Goal: Task Accomplishment & Management: Complete application form

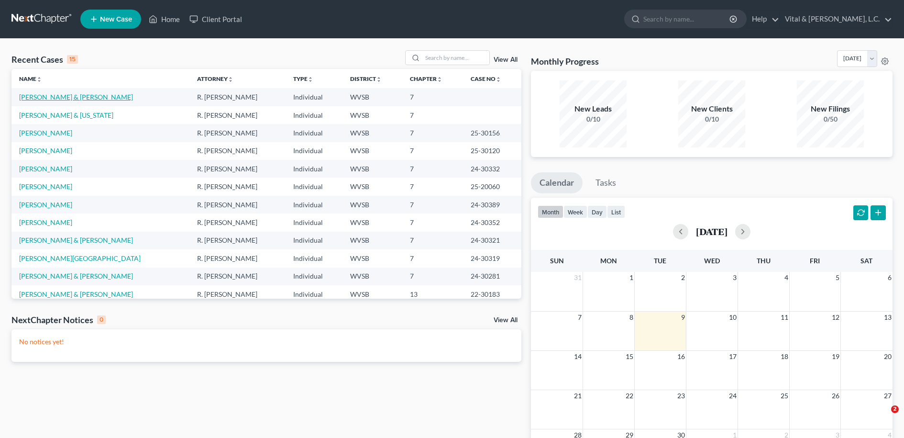
drag, startPoint x: 0, startPoint y: 0, endPoint x: 55, endPoint y: 95, distance: 110.0
click at [54, 99] on link "[PERSON_NAME] & [PERSON_NAME]" at bounding box center [76, 97] width 114 height 8
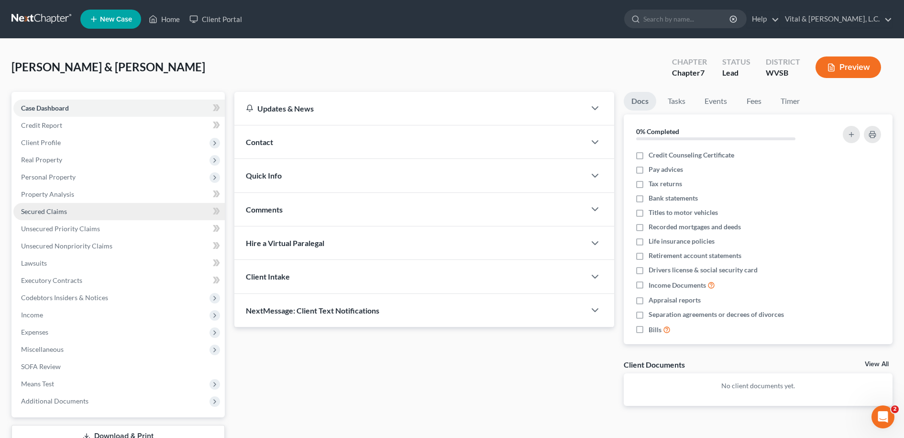
click at [52, 211] on span "Secured Claims" at bounding box center [44, 211] width 46 height 8
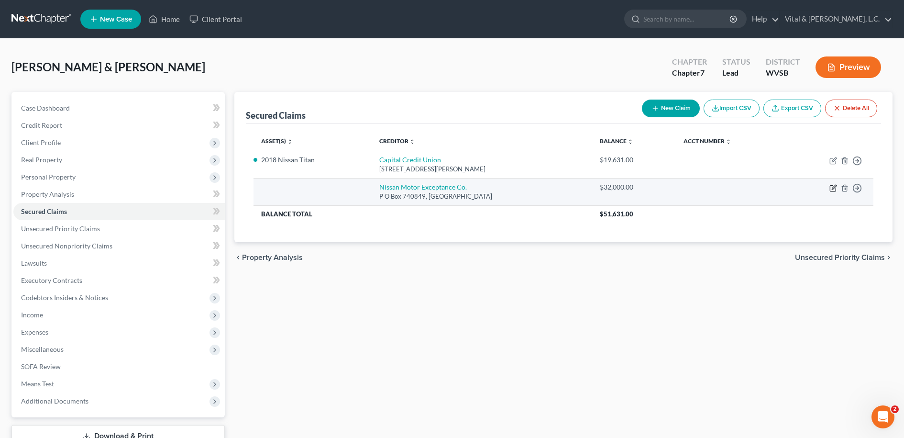
click at [833, 187] on icon "button" at bounding box center [834, 188] width 8 height 8
select select "36"
select select "0"
select select "4"
select select "2"
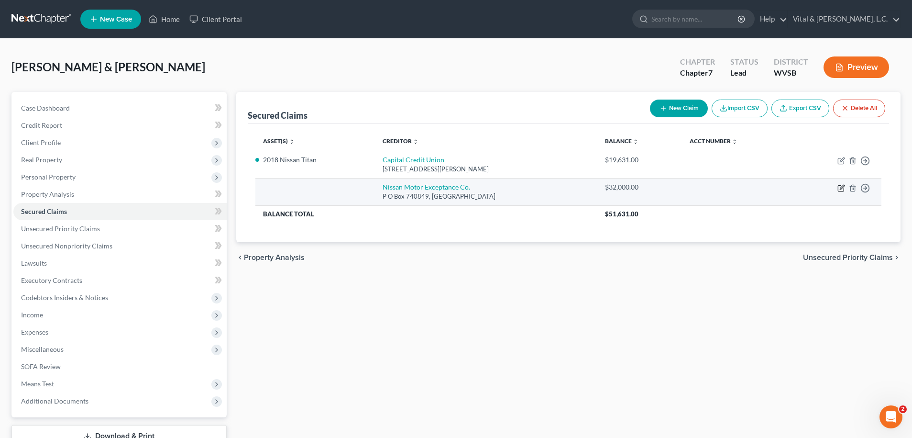
select select "0"
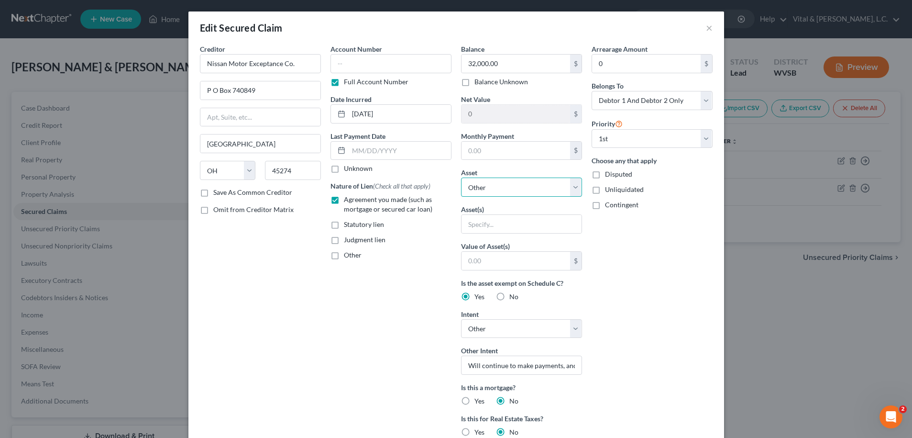
select select "11"
click option "2025 Nissan Kicks - $22100.0" at bounding box center [0, 0] width 0 height 0
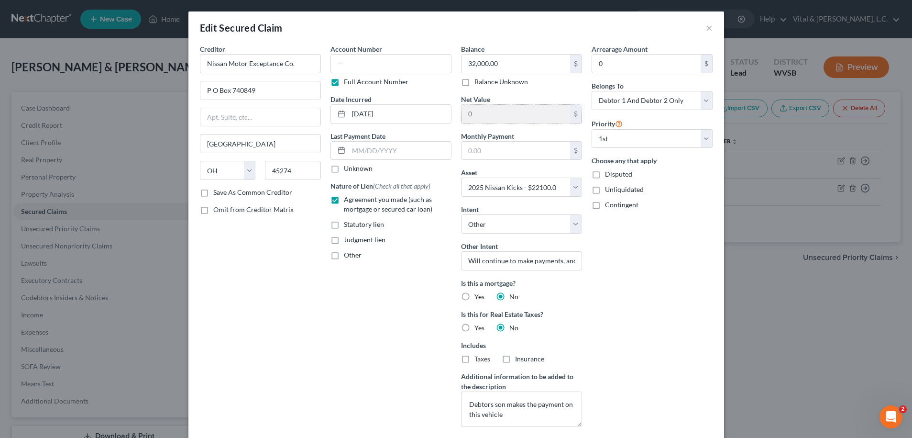
click at [485, 117] on input "0" at bounding box center [516, 114] width 109 height 18
click at [463, 112] on input "0" at bounding box center [516, 114] width 109 height 18
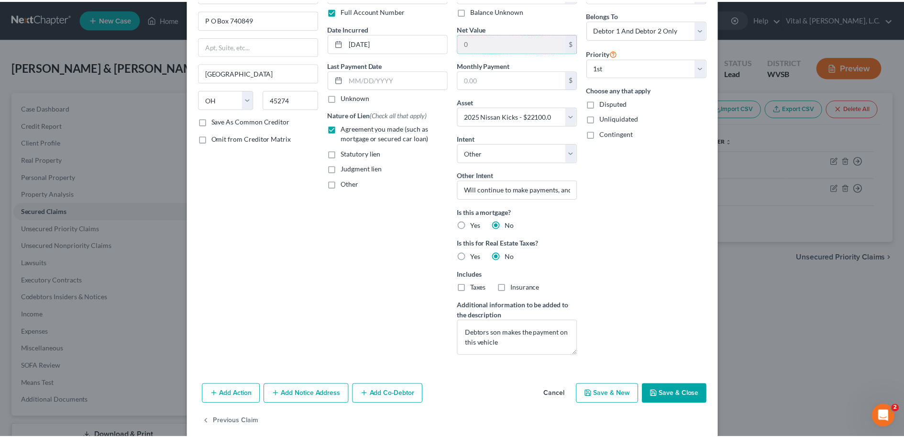
scroll to position [84, 0]
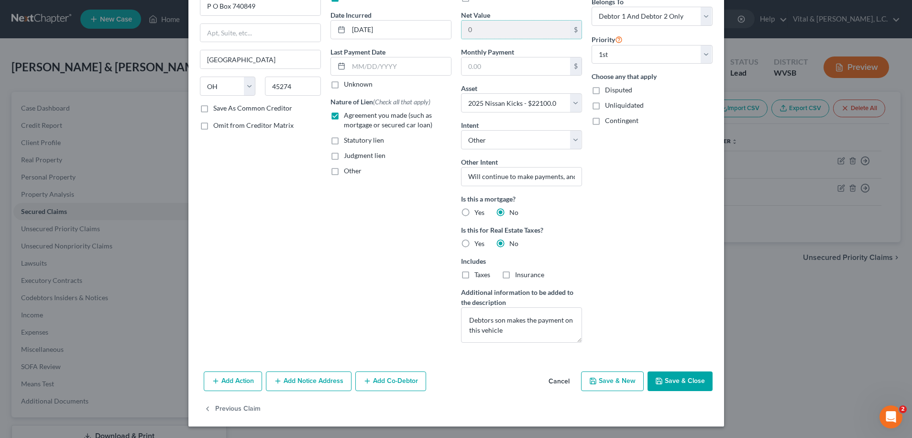
click at [666, 382] on button "Save & Close" at bounding box center [680, 381] width 65 height 20
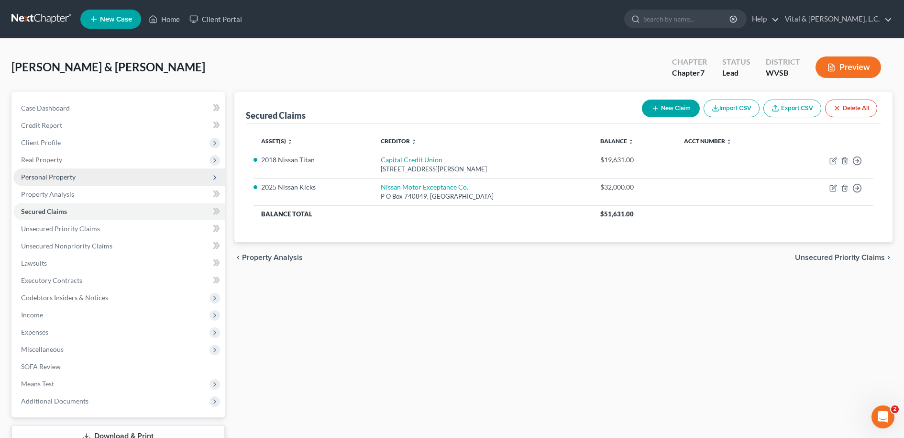
click at [53, 176] on span "Personal Property" at bounding box center [48, 177] width 55 height 8
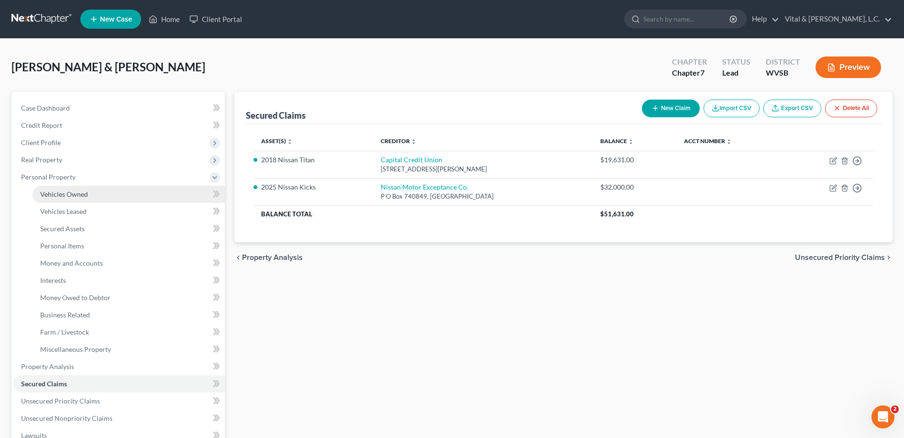
click at [60, 194] on span "Vehicles Owned" at bounding box center [64, 194] width 48 height 8
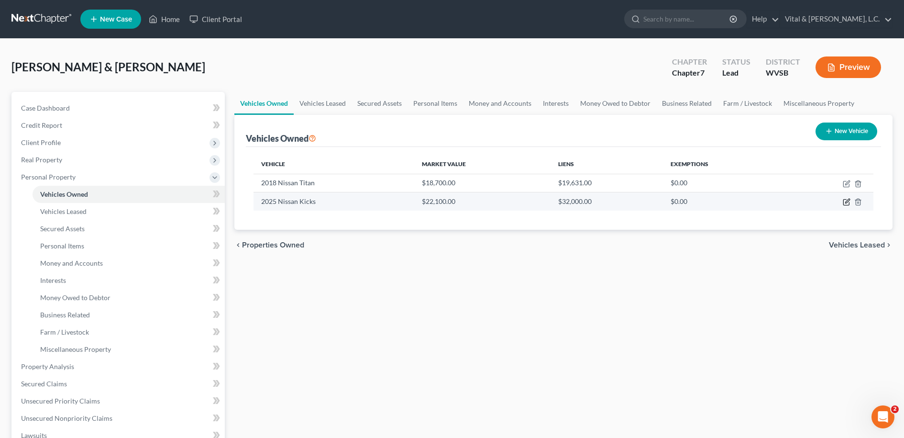
click at [848, 201] on icon "button" at bounding box center [847, 202] width 8 height 8
select select "0"
select select "1"
select select "2"
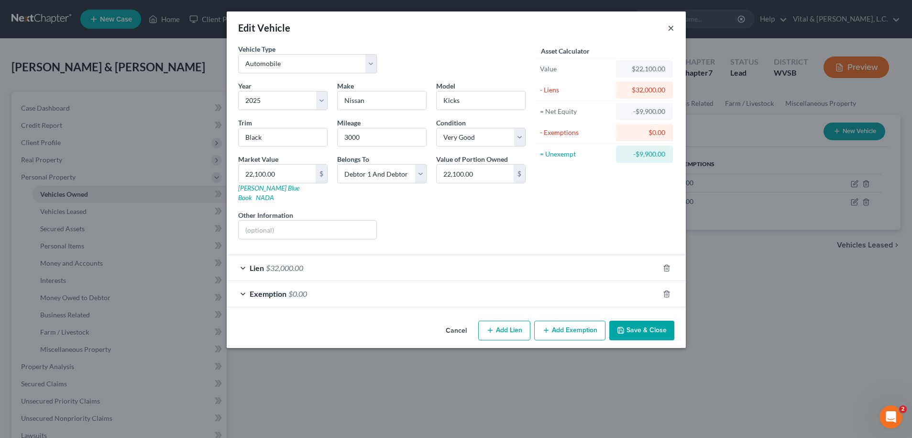
click at [672, 29] on button "×" at bounding box center [671, 27] width 7 height 11
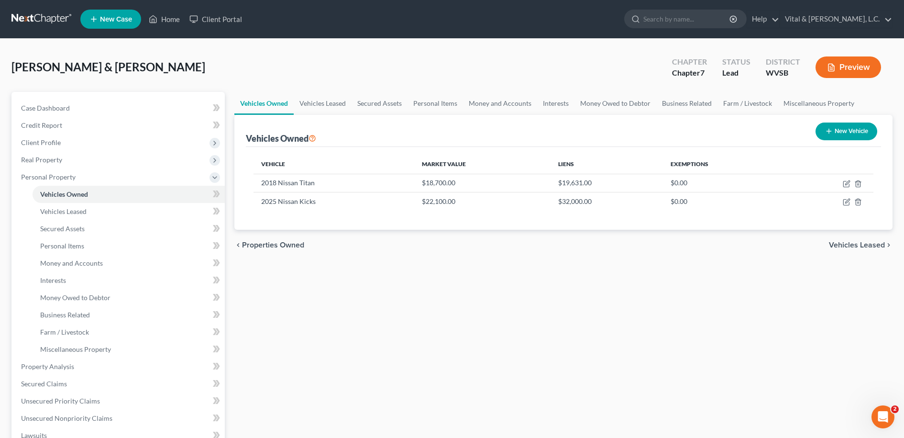
click at [841, 70] on button "Preview" at bounding box center [849, 67] width 66 height 22
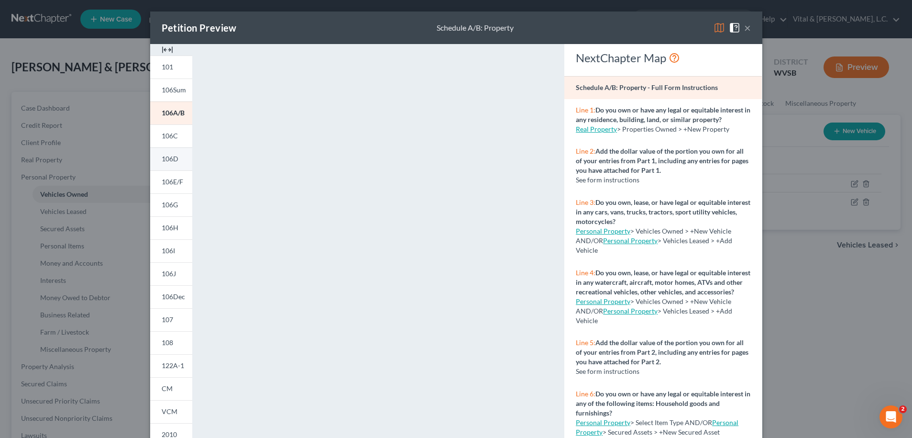
click at [167, 158] on span "106D" at bounding box center [170, 159] width 17 height 8
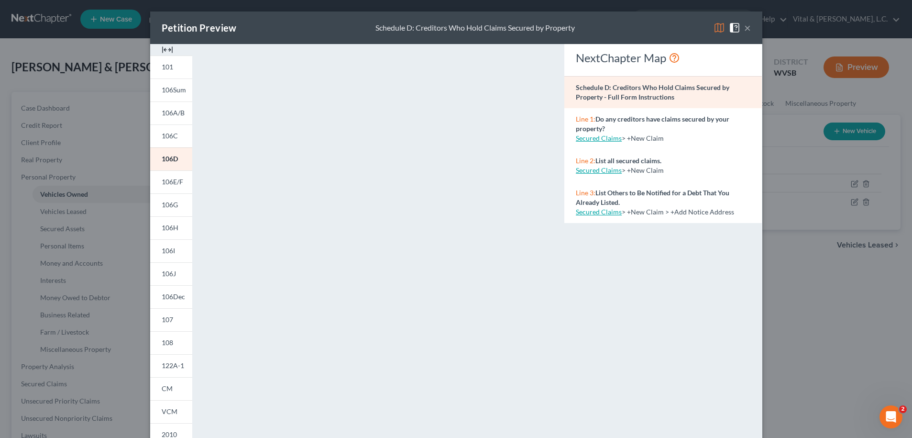
click at [745, 29] on button "×" at bounding box center [748, 27] width 7 height 11
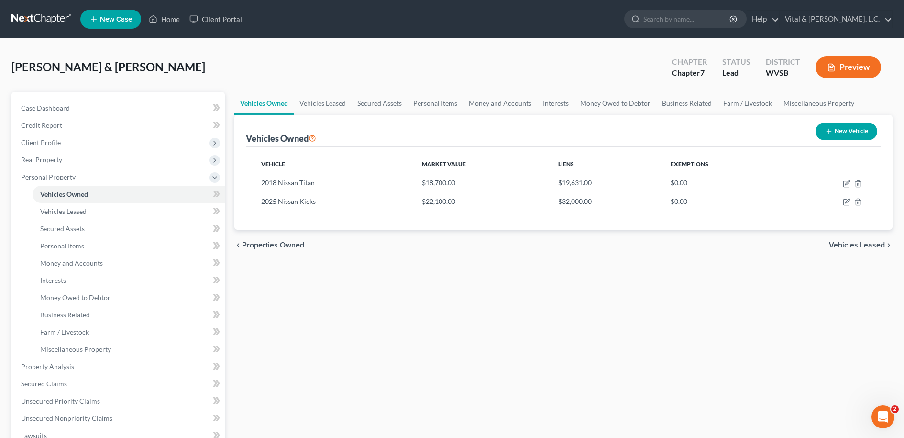
scroll to position [171, 0]
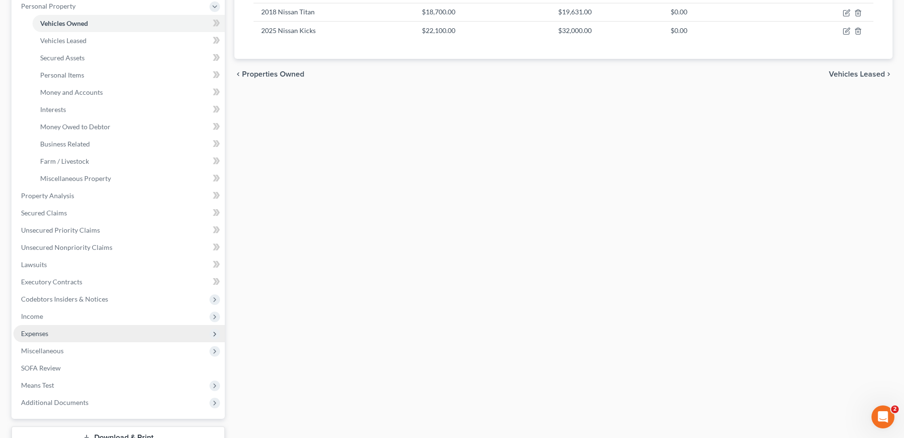
click at [45, 335] on span "Expenses" at bounding box center [34, 333] width 27 height 8
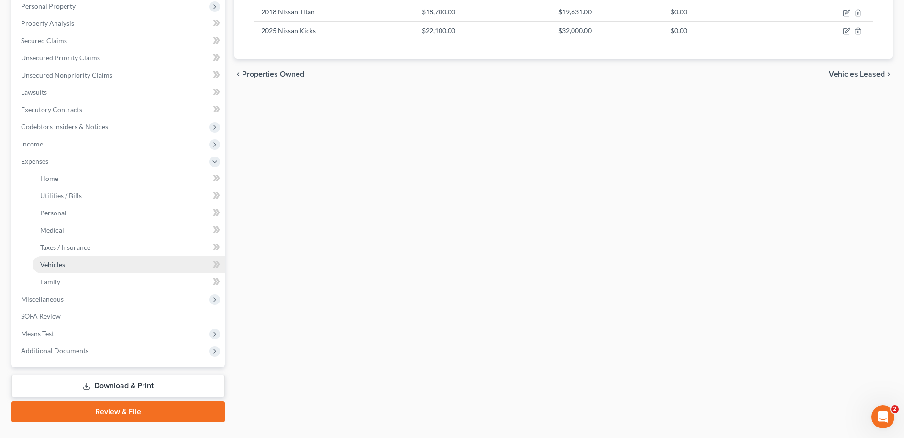
click at [48, 263] on span "Vehicles" at bounding box center [52, 264] width 25 height 8
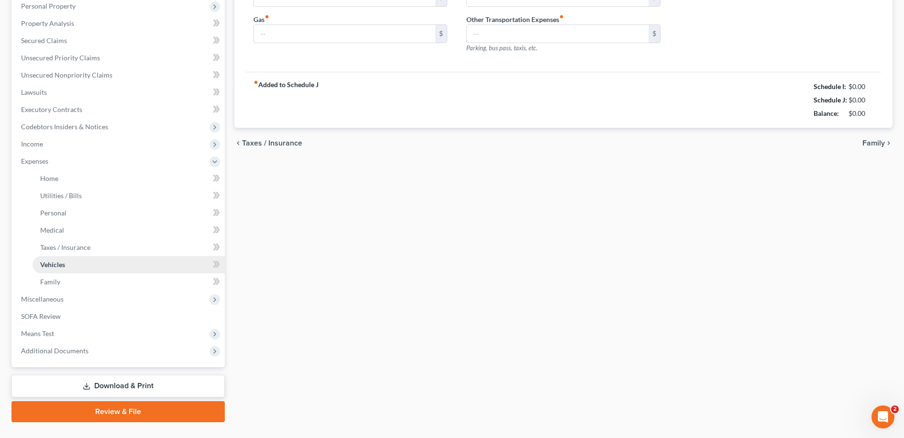
type input "239.00"
type input "650.00"
type input "50.00"
type input "0.00"
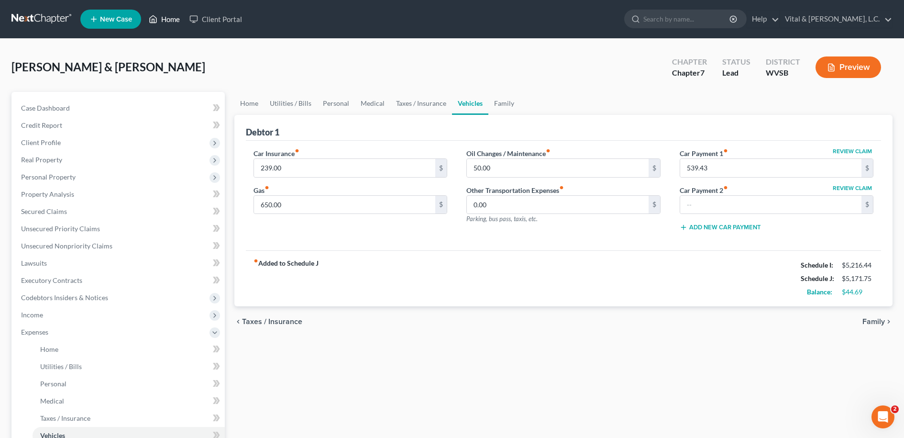
click at [170, 21] on link "Home" at bounding box center [164, 19] width 41 height 17
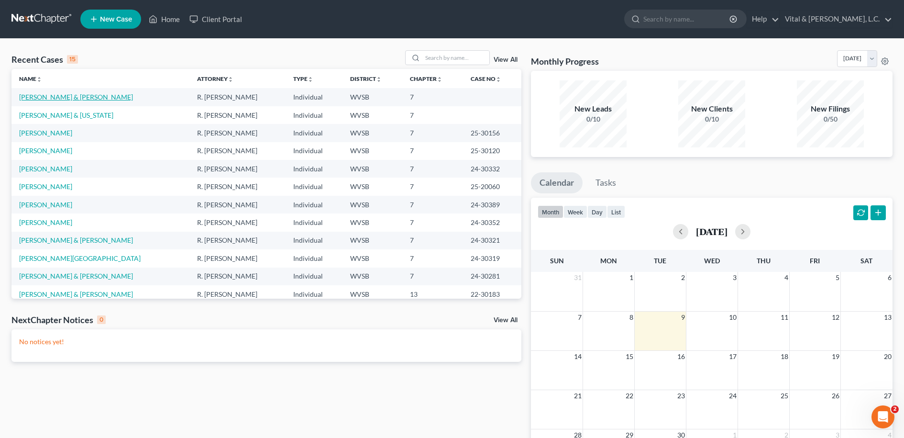
click at [70, 100] on link "[PERSON_NAME] & [PERSON_NAME]" at bounding box center [76, 97] width 114 height 8
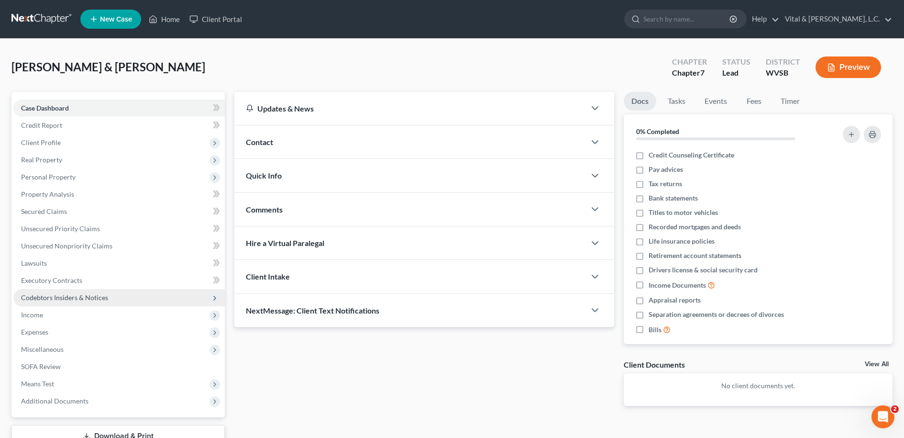
scroll to position [70, 0]
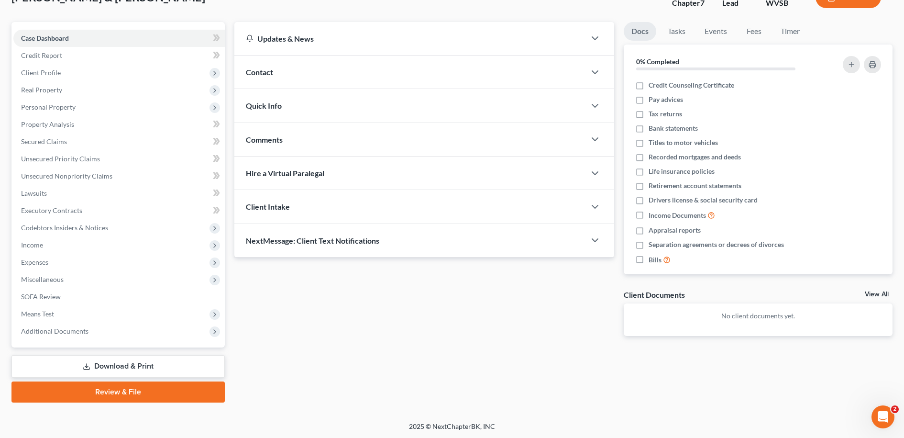
click at [139, 362] on link "Download & Print" at bounding box center [117, 366] width 213 height 22
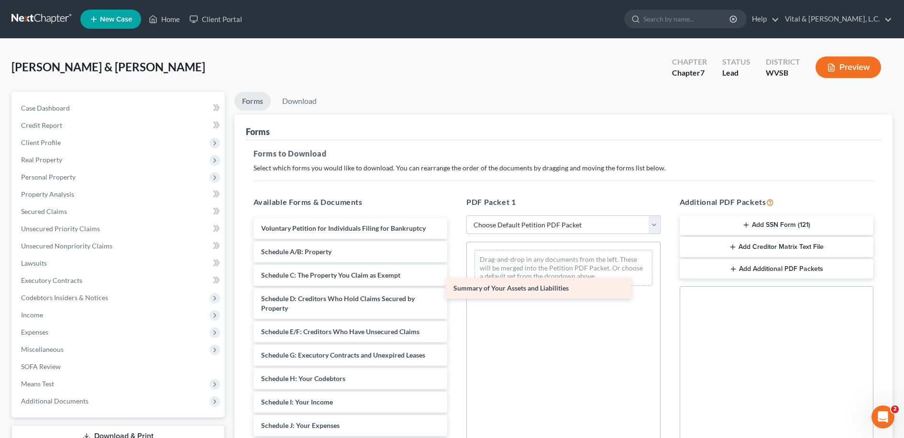
drag, startPoint x: 308, startPoint y: 250, endPoint x: 500, endPoint y: 287, distance: 195.9
click at [456, 287] on div "Summary of Your Assets and Liabilities Voluntary Petition for Individuals Filin…" at bounding box center [351, 440] width 210 height 444
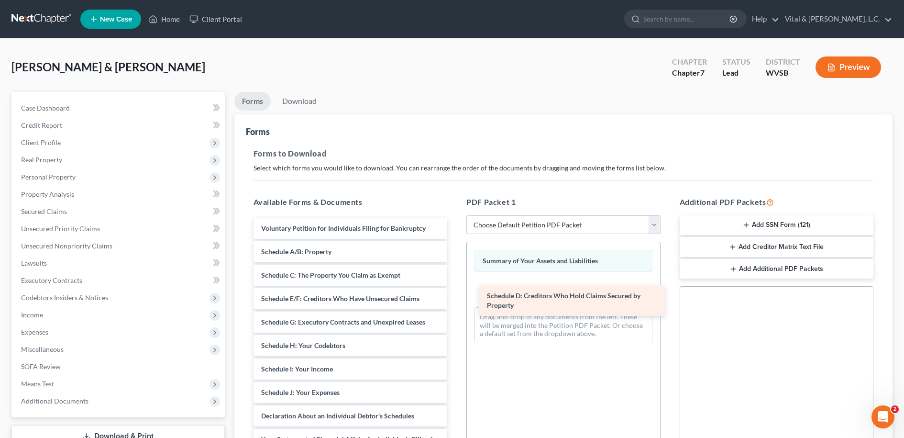
drag, startPoint x: 308, startPoint y: 298, endPoint x: 537, endPoint y: 295, distance: 228.7
click at [456, 295] on div "Schedule D: Creditors Who Hold Claims Secured by Property Voluntary Petition fo…" at bounding box center [351, 423] width 210 height 411
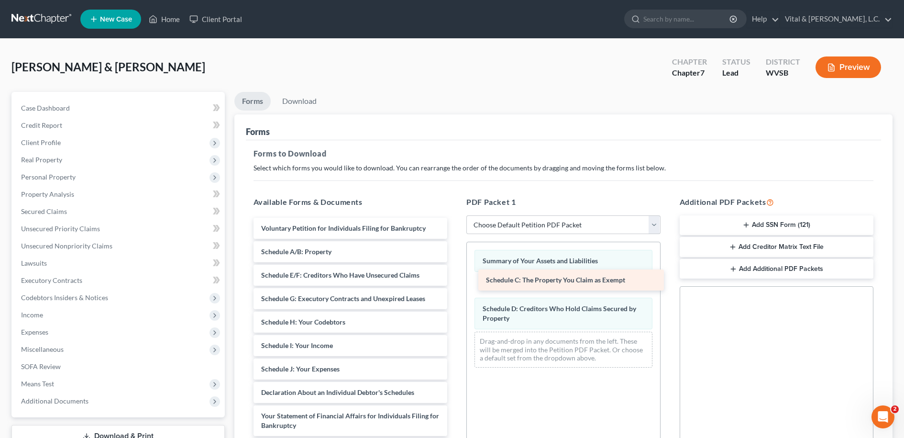
drag, startPoint x: 313, startPoint y: 273, endPoint x: 538, endPoint y: 278, distance: 225.0
click at [456, 278] on div "Schedule C: The Property You Claim as Exempt Voluntary Petition for Individuals…" at bounding box center [351, 412] width 210 height 388
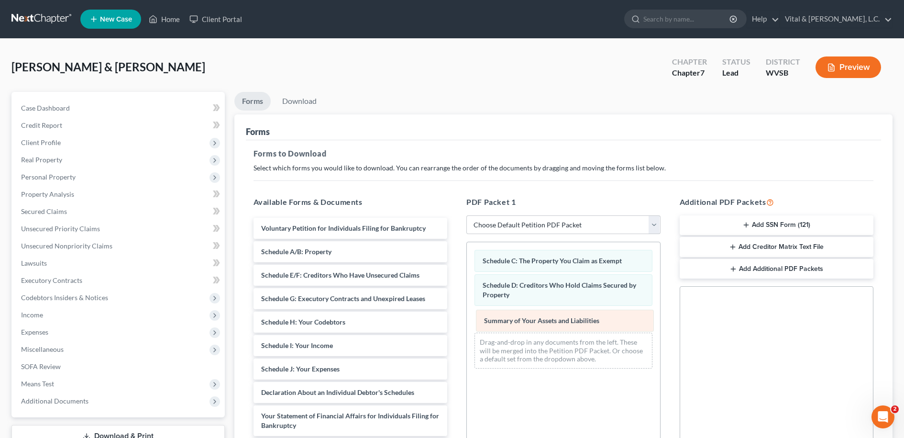
drag, startPoint x: 520, startPoint y: 260, endPoint x: 521, endPoint y: 320, distance: 60.3
click at [521, 320] on div "Summary of Your Assets and Liabilities Summary of Your Assets and Liabilities S…" at bounding box center [563, 309] width 193 height 134
click at [308, 103] on link "Download" at bounding box center [300, 101] width 50 height 19
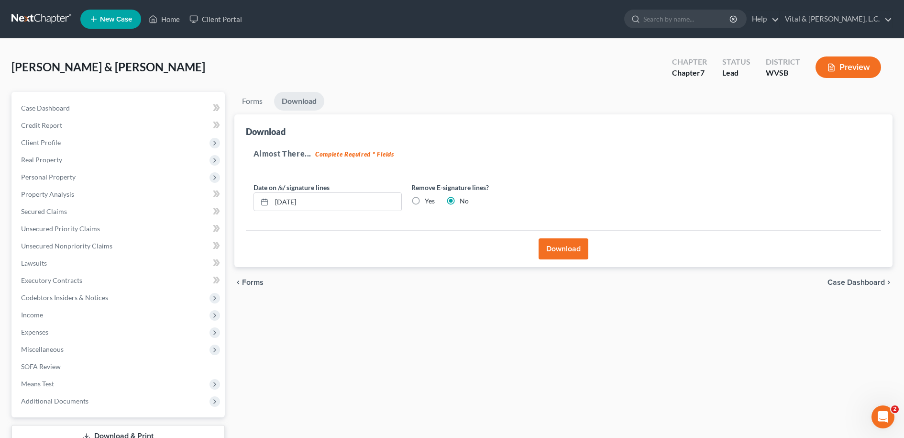
click at [425, 201] on label "Yes" at bounding box center [430, 201] width 10 height 10
click at [429, 201] on input "Yes" at bounding box center [432, 199] width 6 height 6
radio input "true"
radio input "false"
click at [329, 200] on input "[DATE]" at bounding box center [337, 202] width 130 height 18
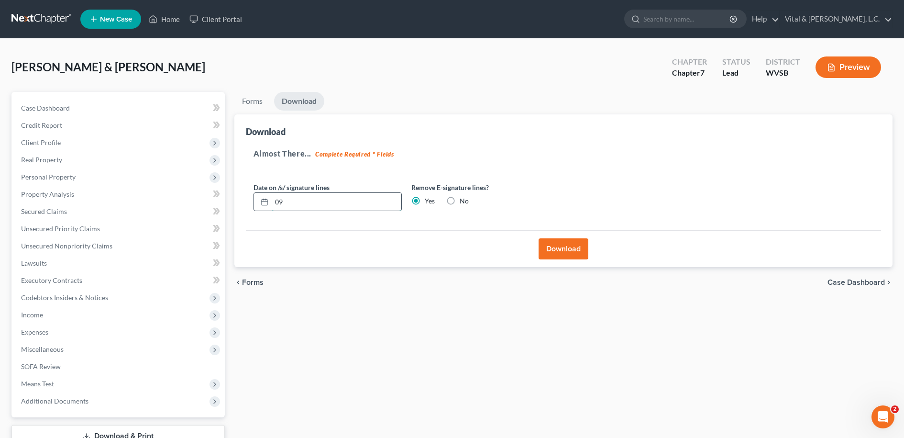
type input "0"
click at [576, 253] on button "Download" at bounding box center [564, 248] width 50 height 21
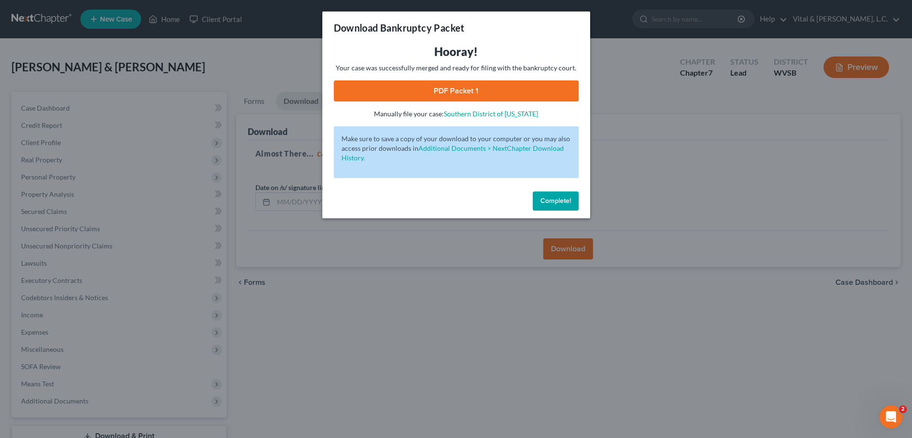
click at [453, 89] on link "PDF Packet 1" at bounding box center [456, 90] width 245 height 21
click at [562, 200] on span "Complete!" at bounding box center [556, 201] width 31 height 8
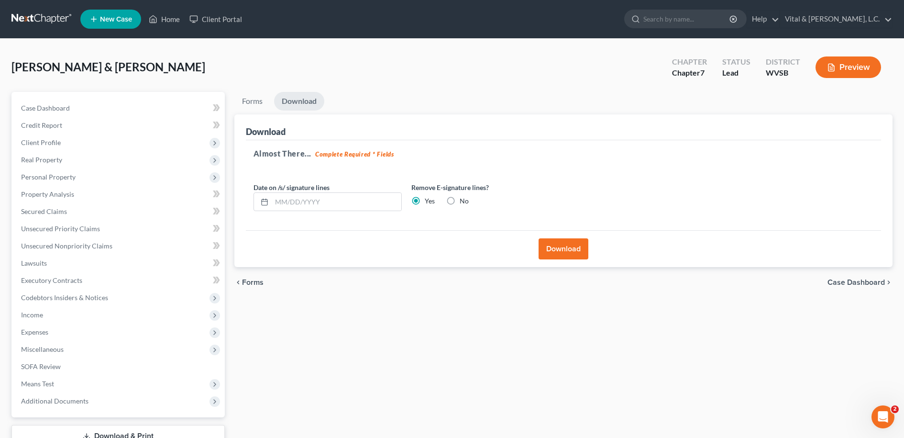
click at [851, 66] on button "Preview" at bounding box center [849, 67] width 66 height 22
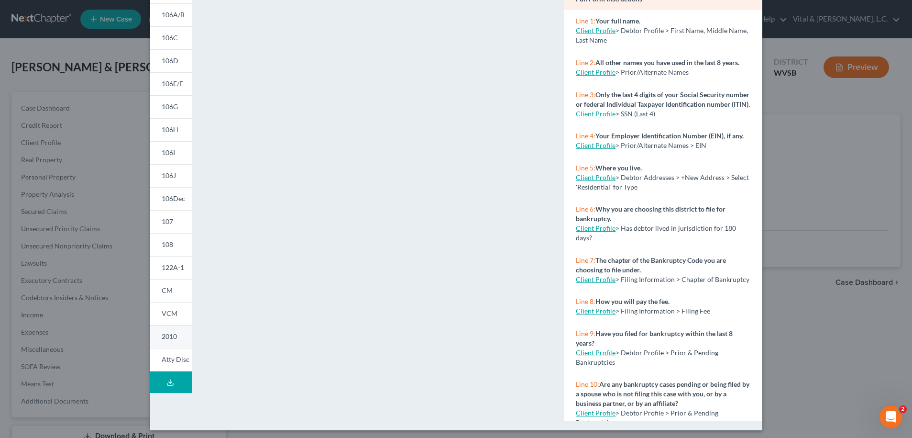
scroll to position [102, 0]
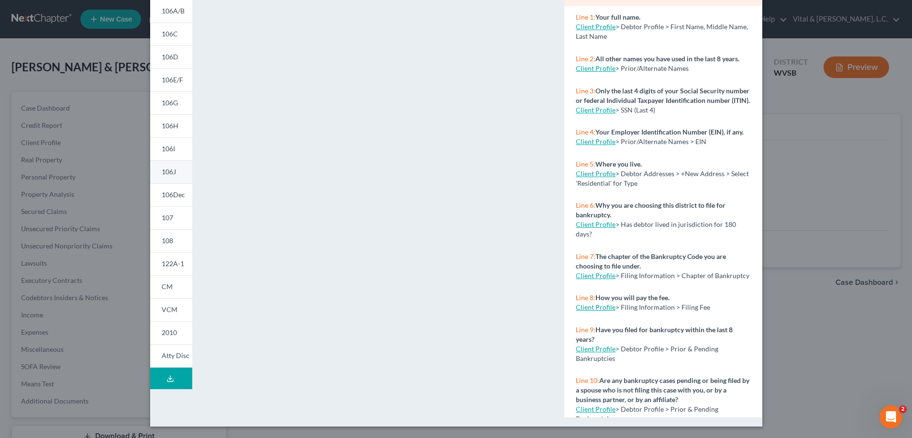
click at [162, 171] on span "106J" at bounding box center [169, 171] width 14 height 8
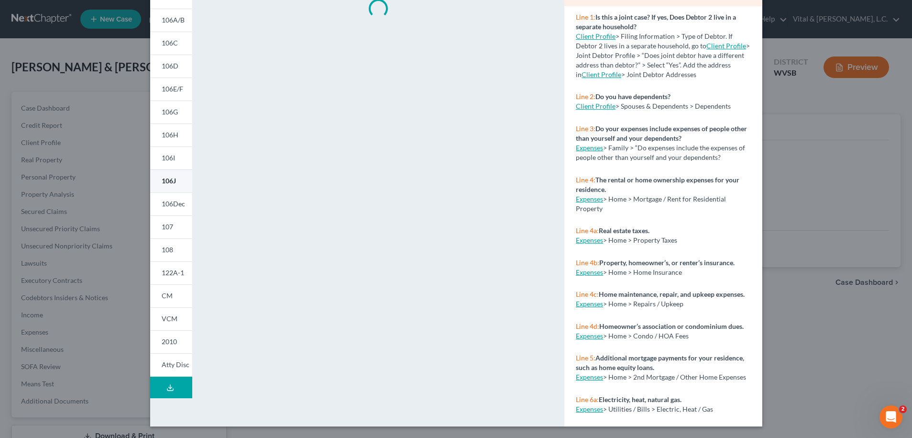
scroll to position [93, 0]
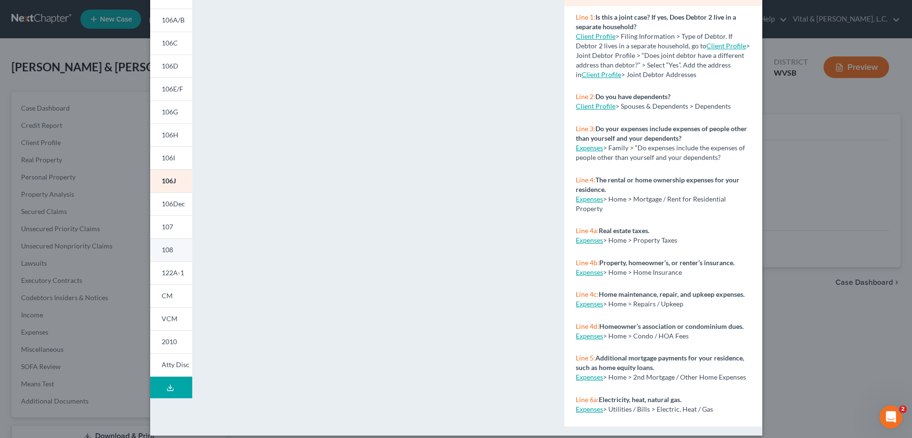
click at [166, 247] on span "108" at bounding box center [167, 249] width 11 height 8
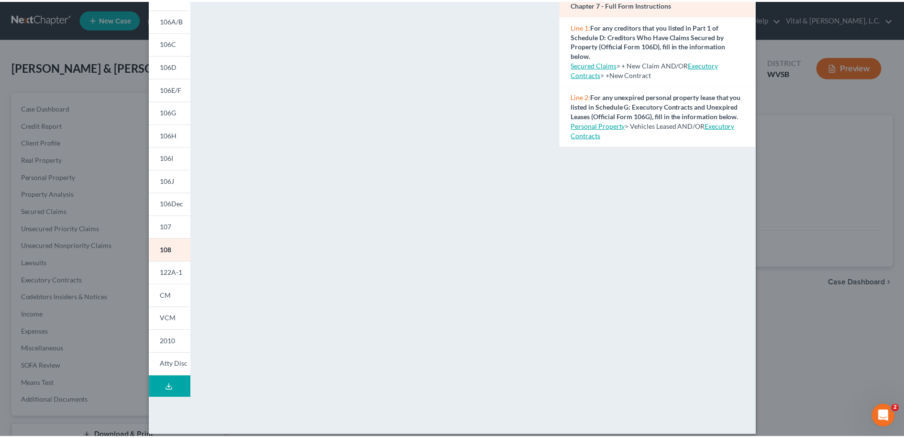
scroll to position [0, 0]
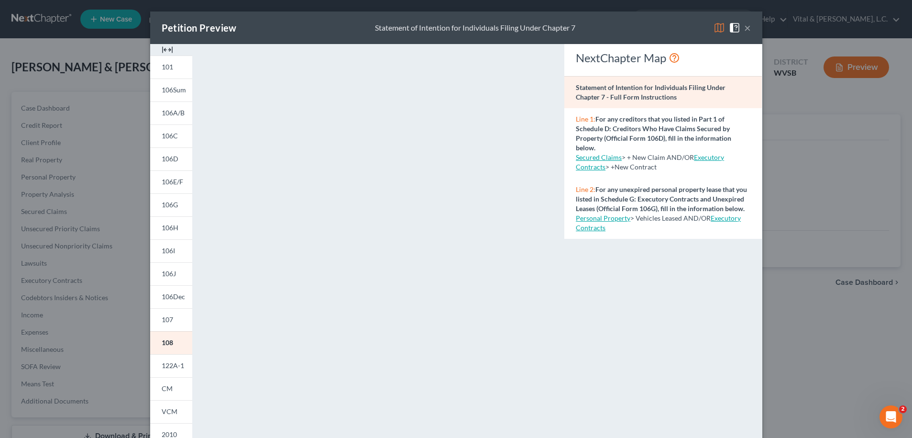
click at [745, 25] on button "×" at bounding box center [748, 27] width 7 height 11
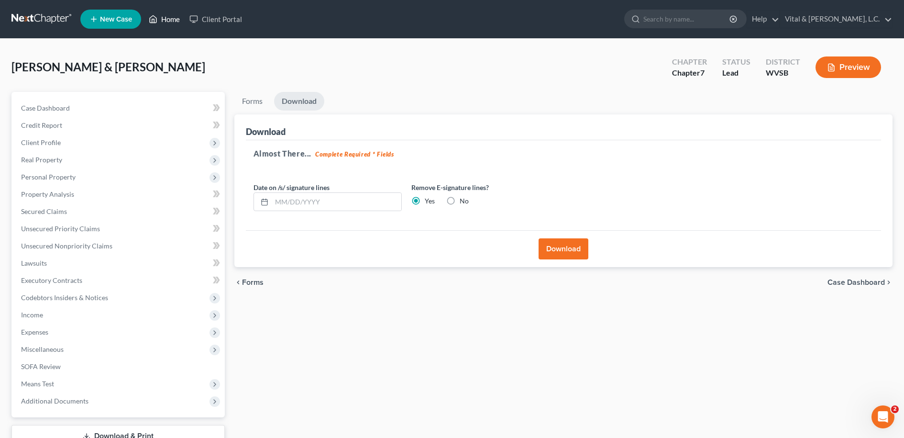
click at [169, 18] on link "Home" at bounding box center [164, 19] width 41 height 17
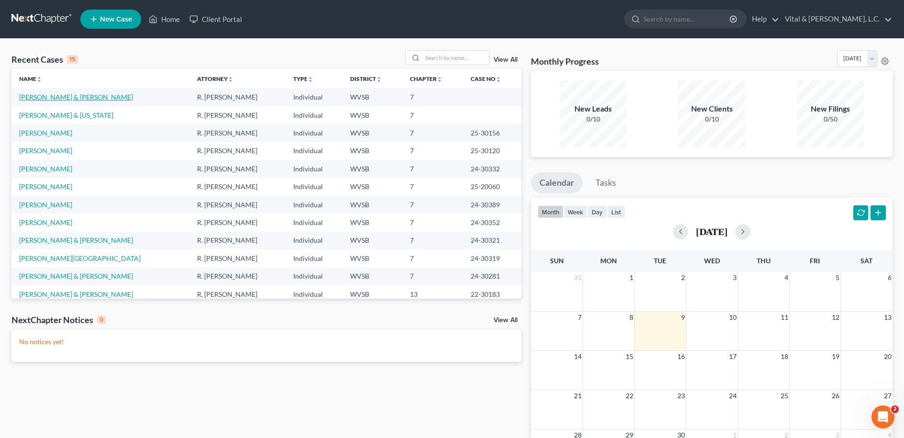
click at [65, 98] on link "[PERSON_NAME] & [PERSON_NAME]" at bounding box center [76, 97] width 114 height 8
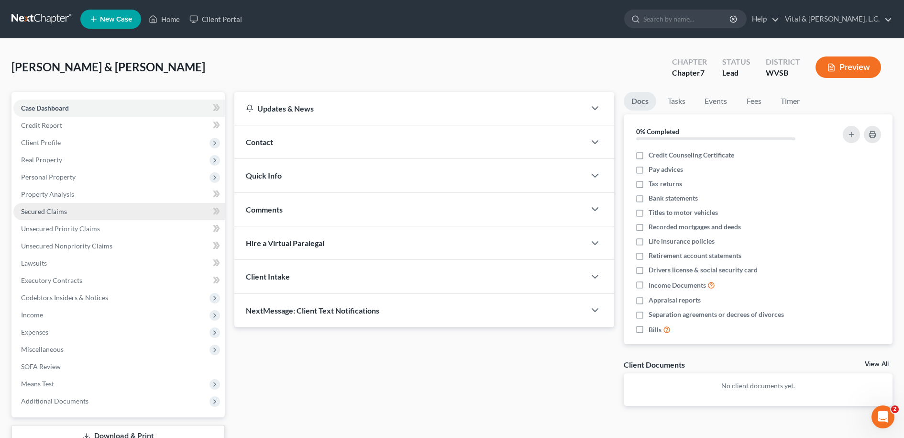
scroll to position [70, 0]
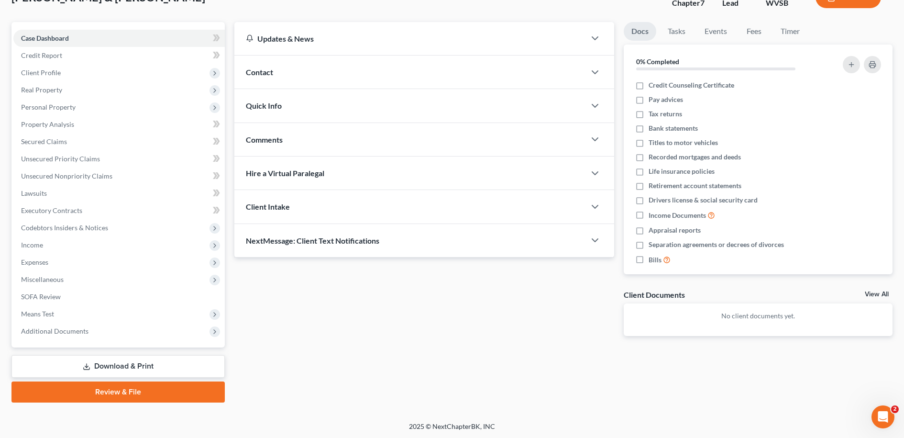
drag, startPoint x: 123, startPoint y: 365, endPoint x: 393, endPoint y: 385, distance: 271.1
click at [123, 365] on link "Download & Print" at bounding box center [117, 366] width 213 height 22
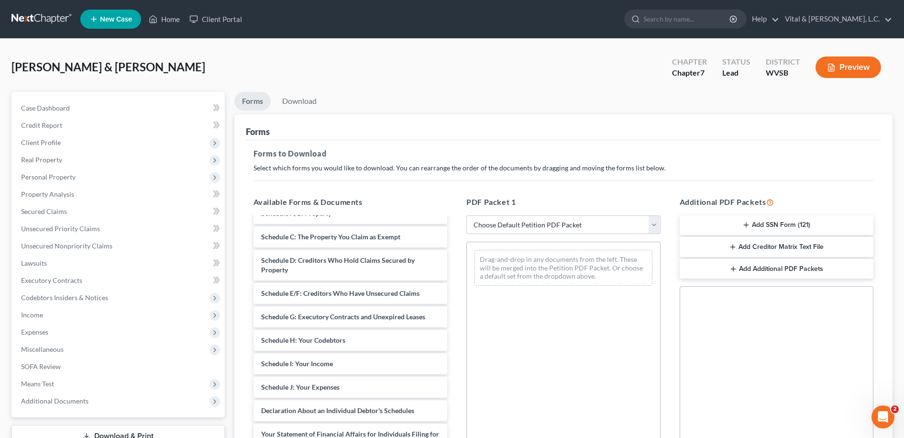
scroll to position [134, 0]
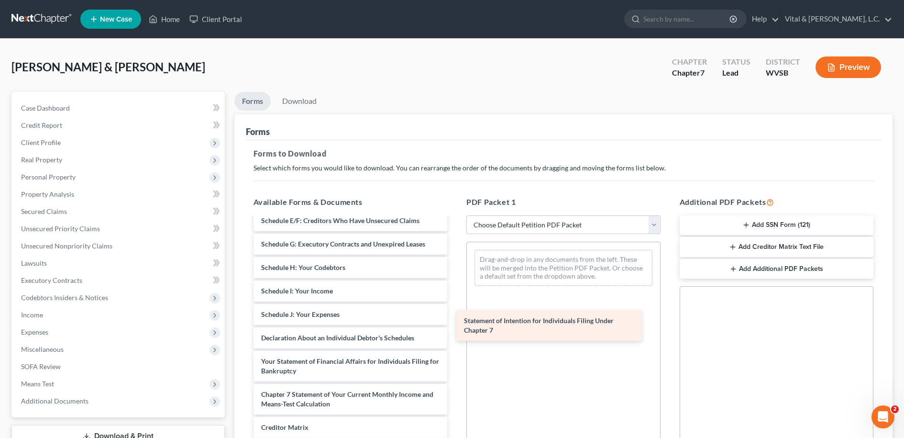
drag, startPoint x: 362, startPoint y: 399, endPoint x: 565, endPoint y: 325, distance: 215.7
click at [456, 325] on div "Statement of Intention for Individuals Filing Under Chapter 7 Voluntary Petitio…" at bounding box center [351, 300] width 210 height 434
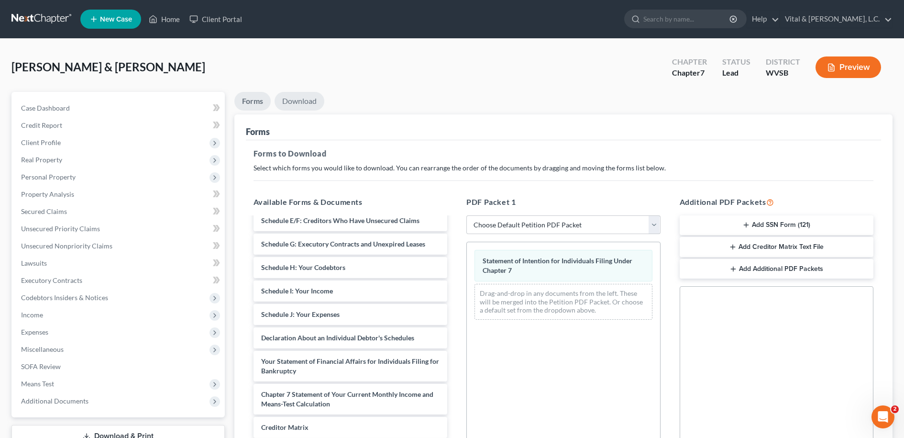
click at [307, 99] on link "Download" at bounding box center [300, 101] width 50 height 19
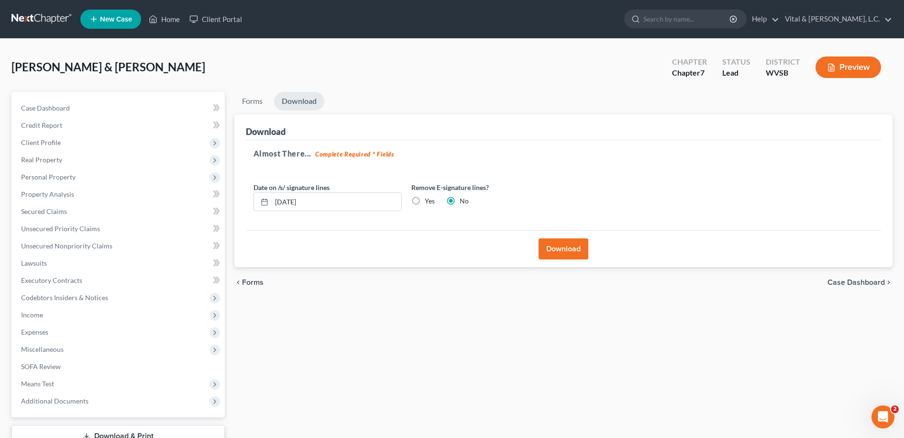
scroll to position [0, 0]
click at [425, 200] on label "Yes" at bounding box center [430, 201] width 10 height 10
click at [429, 200] on input "Yes" at bounding box center [432, 199] width 6 height 6
radio input "true"
radio input "false"
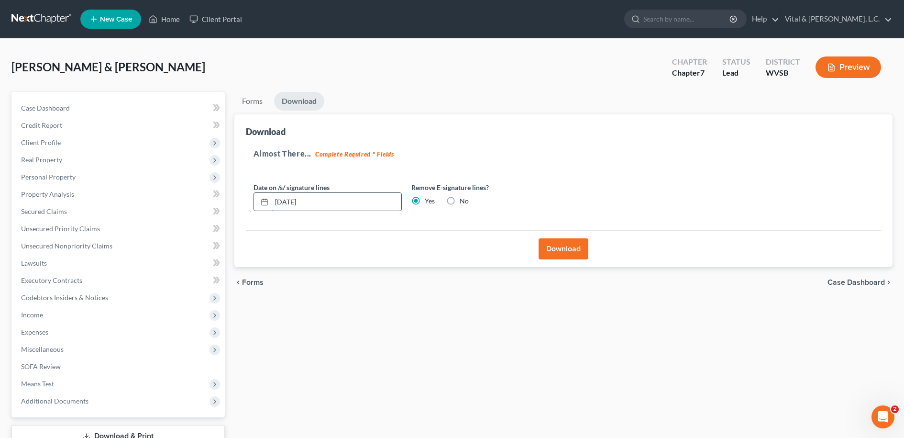
click at [333, 201] on input "[DATE]" at bounding box center [337, 202] width 130 height 18
type input "0"
click at [580, 255] on button "Download" at bounding box center [564, 248] width 50 height 21
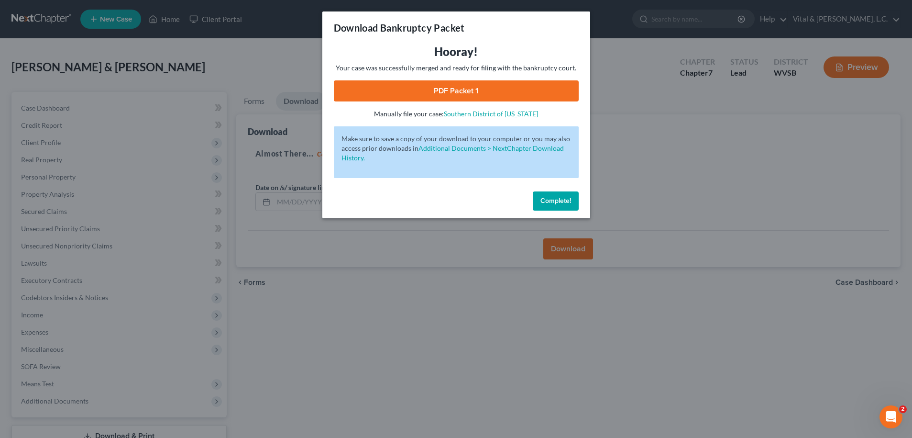
click at [458, 88] on link "PDF Packet 1" at bounding box center [456, 90] width 245 height 21
click at [547, 200] on span "Complete!" at bounding box center [556, 201] width 31 height 8
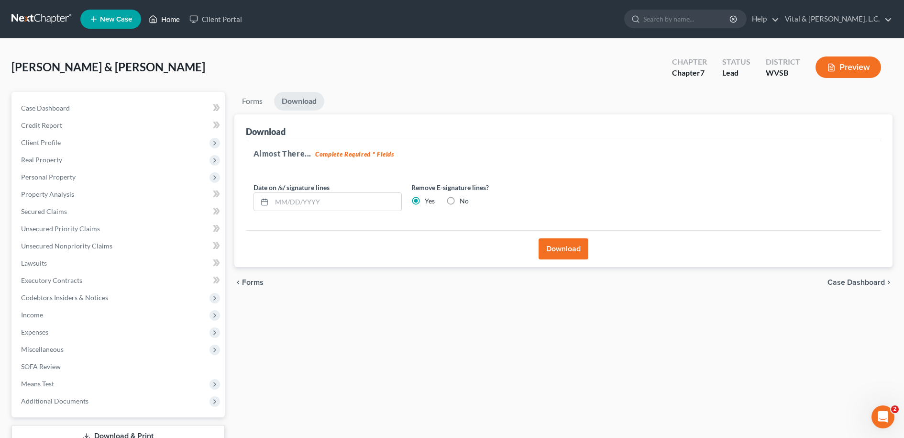
click at [163, 22] on link "Home" at bounding box center [164, 19] width 41 height 17
